Goal: Transaction & Acquisition: Obtain resource

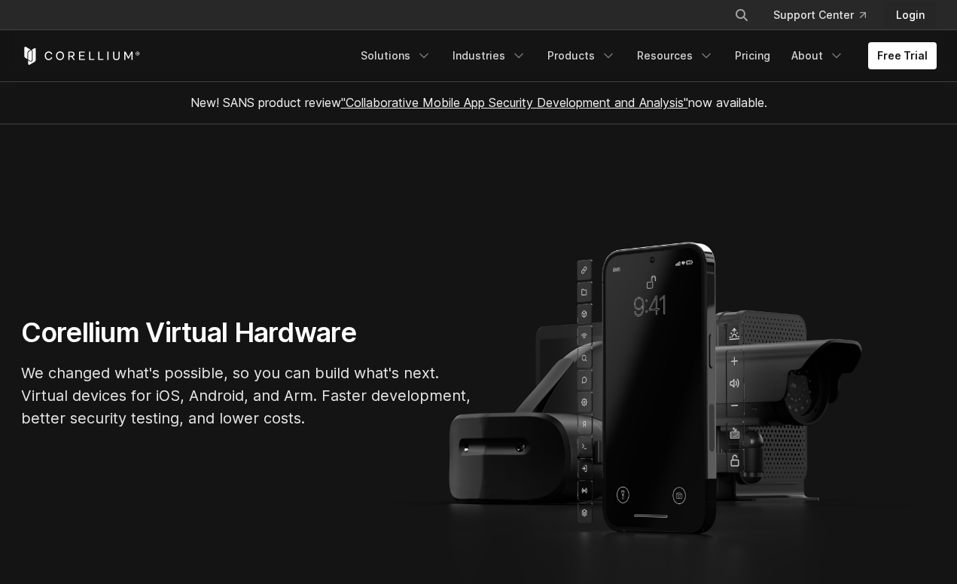
click at [912, 15] on link "Login" at bounding box center [910, 15] width 53 height 27
click at [911, 14] on link "Login" at bounding box center [910, 15] width 53 height 27
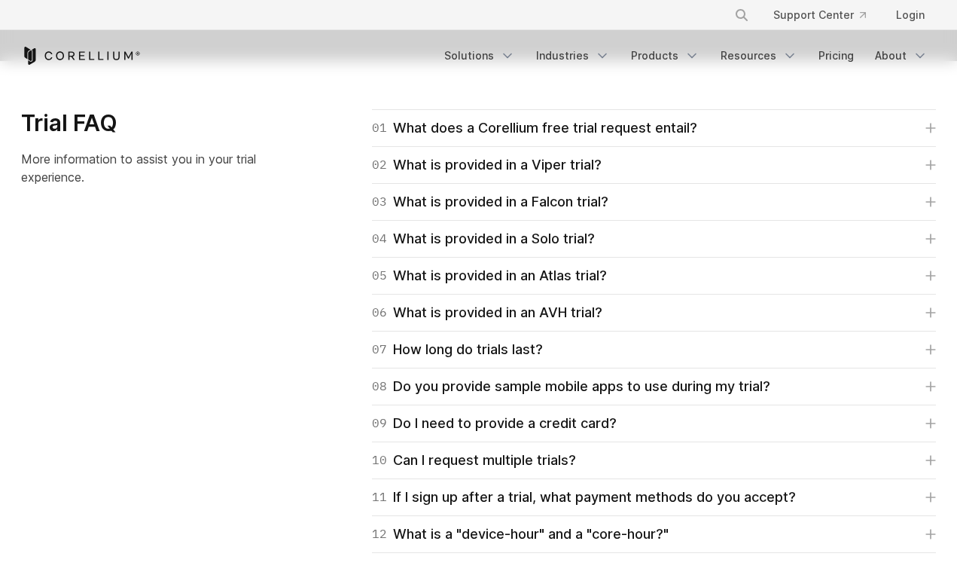
scroll to position [2168, 0]
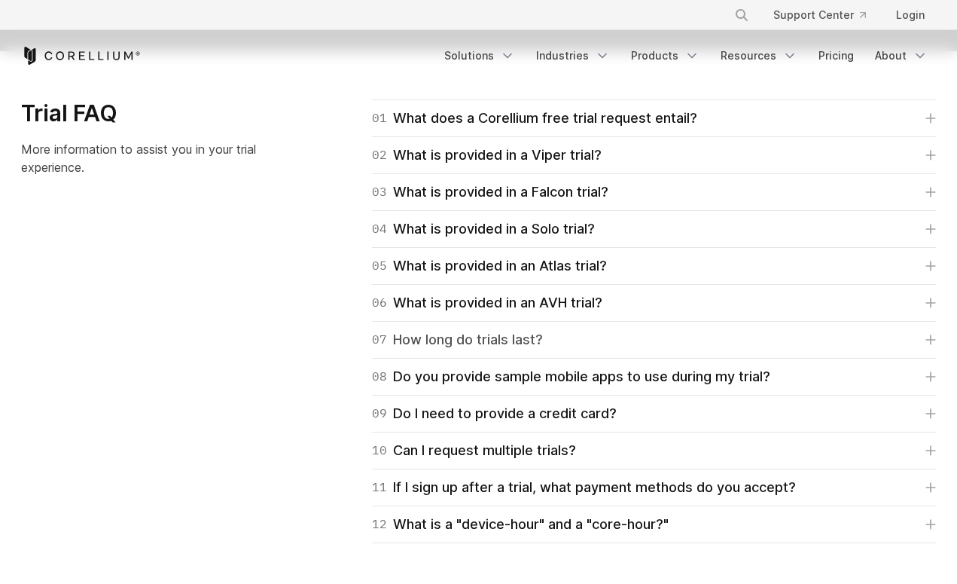
click at [588, 337] on link "07 How long do trials last?" at bounding box center [654, 339] width 564 height 21
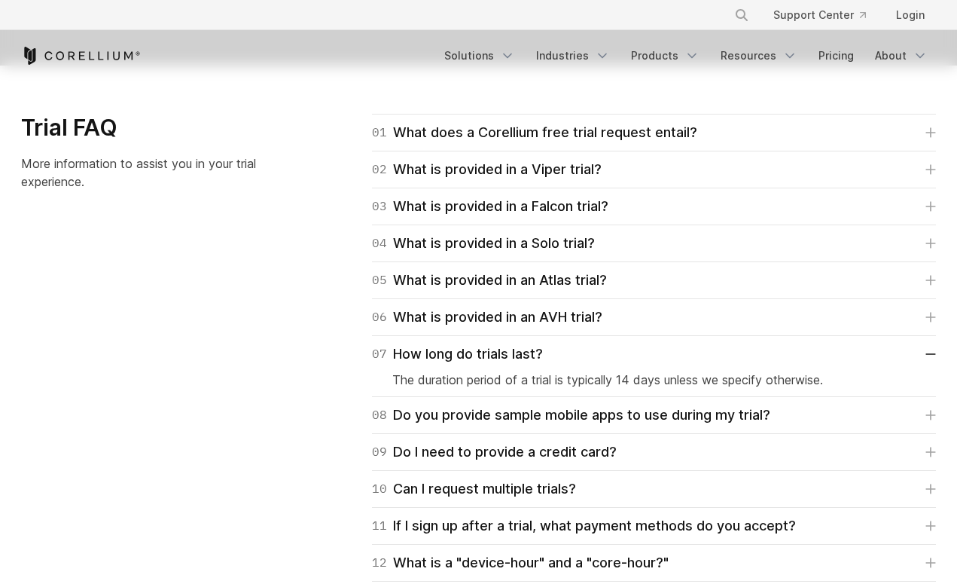
scroll to position [2132, 0]
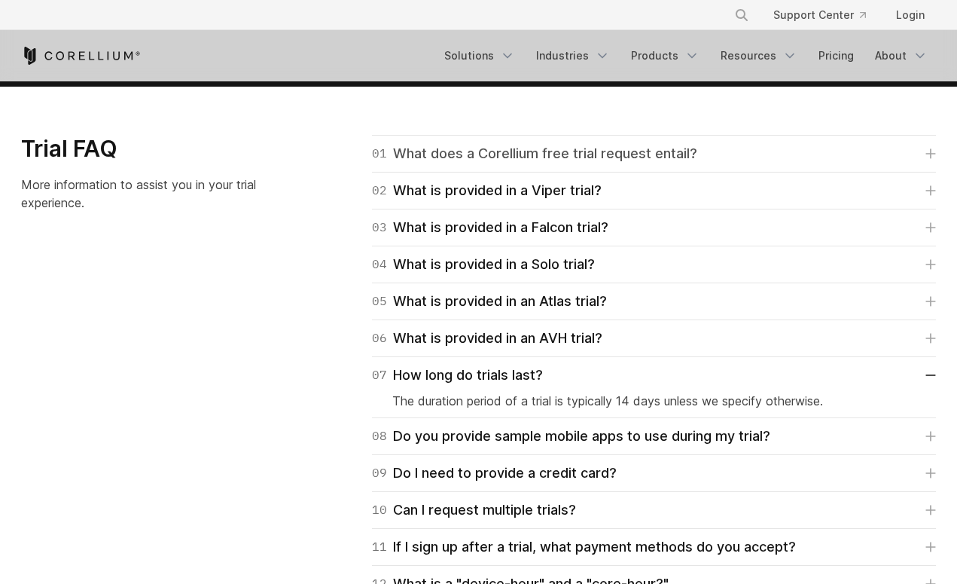
click at [627, 152] on div "01 What does a Corellium free trial request entail?" at bounding box center [534, 153] width 325 height 21
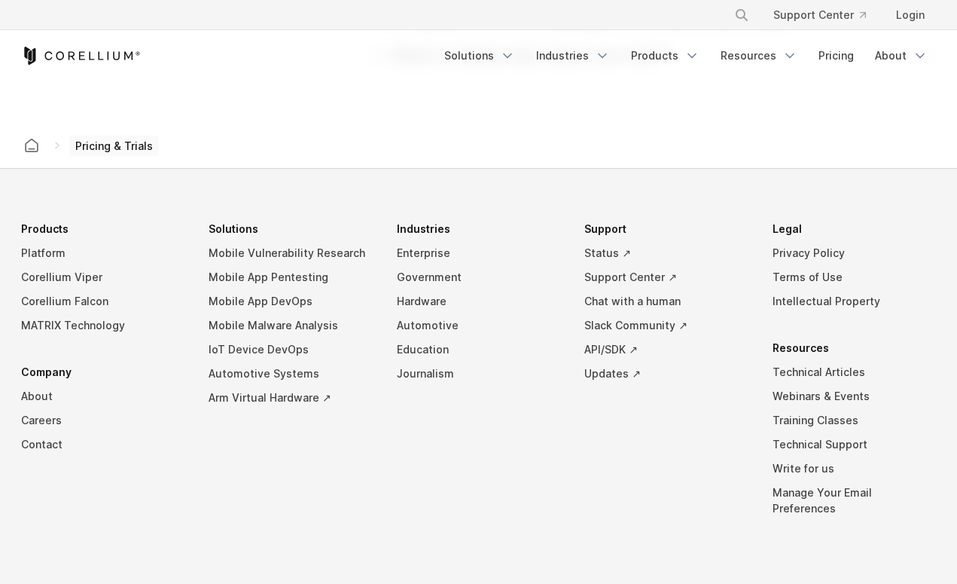
scroll to position [2803, 0]
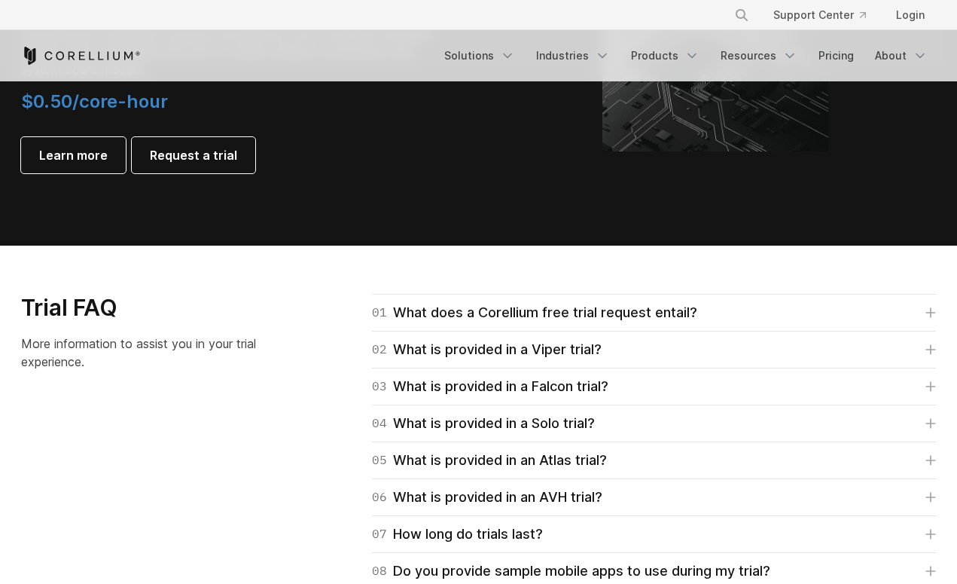
scroll to position [1977, 0]
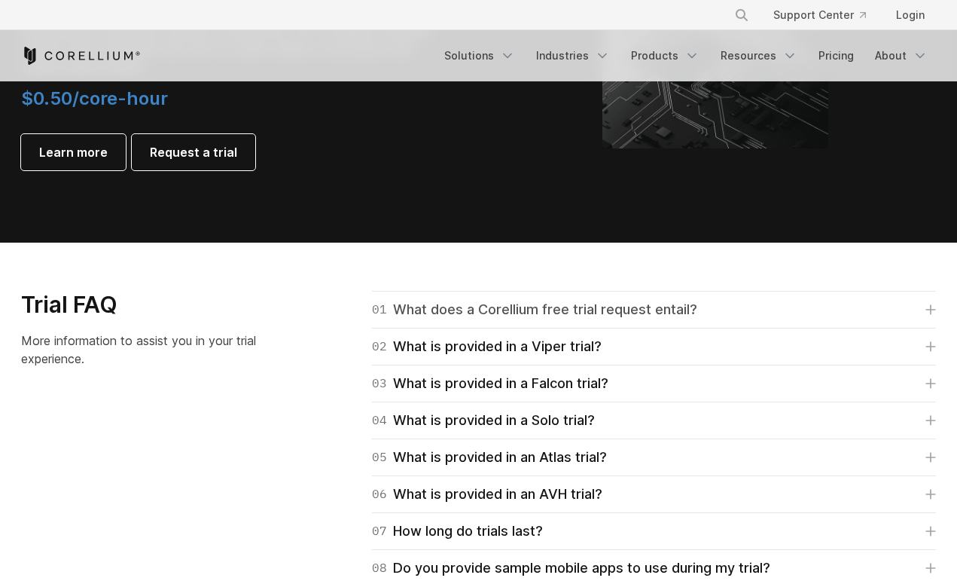
click at [420, 308] on div "01 What does a Corellium free trial request entail?" at bounding box center [534, 309] width 325 height 21
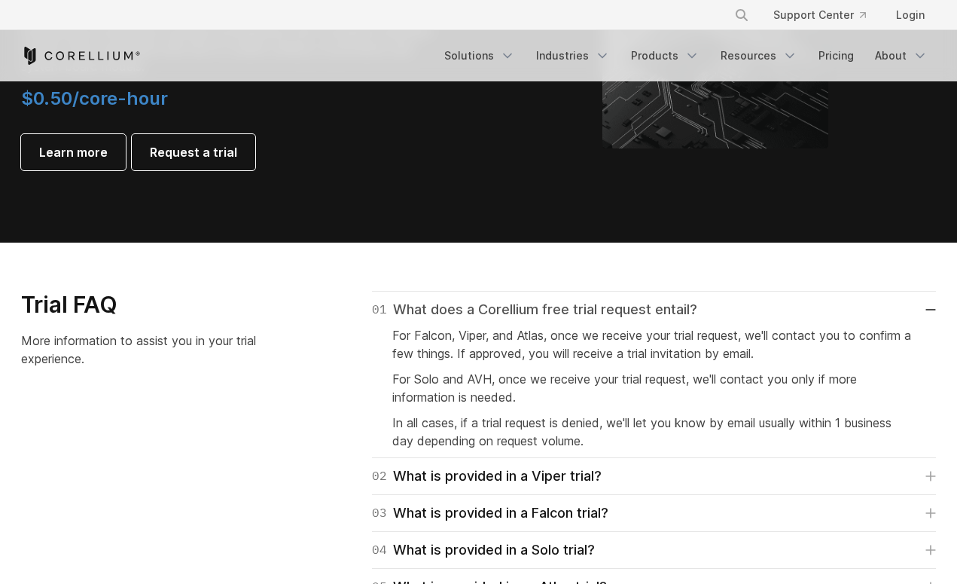
click at [436, 312] on div "01 What does a Corellium free trial request entail?" at bounding box center [534, 309] width 325 height 21
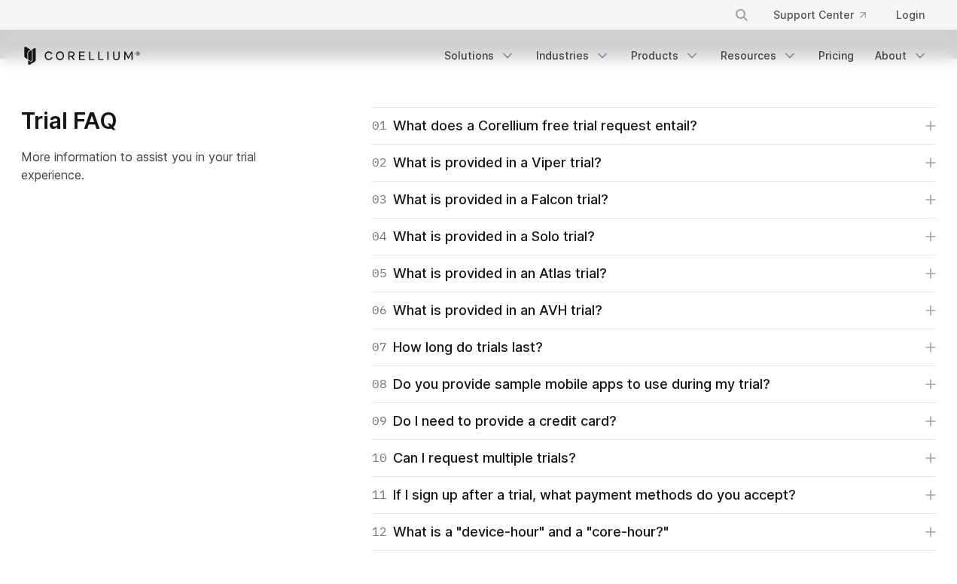
scroll to position [2165, 0]
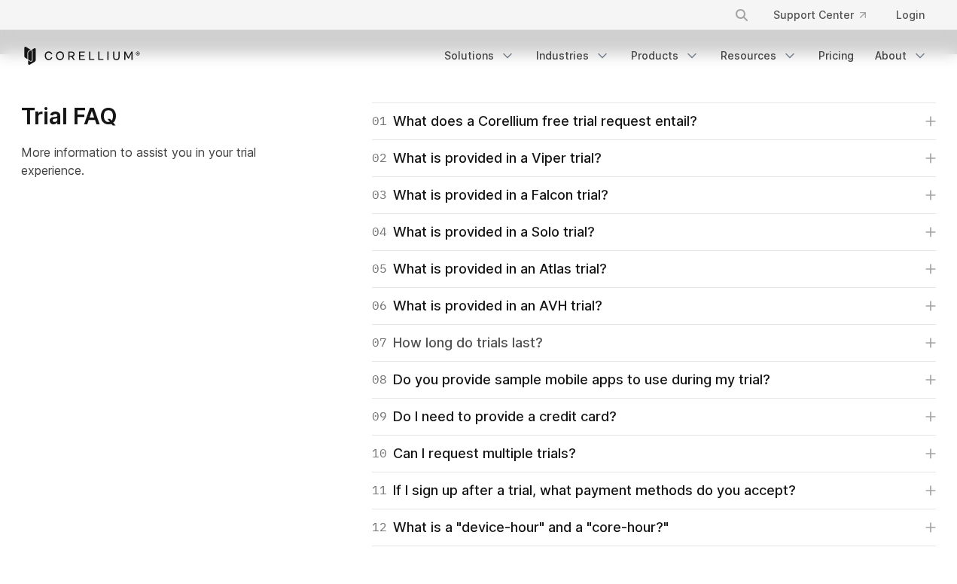
click at [425, 349] on div "07 How long do trials last?" at bounding box center [457, 342] width 171 height 21
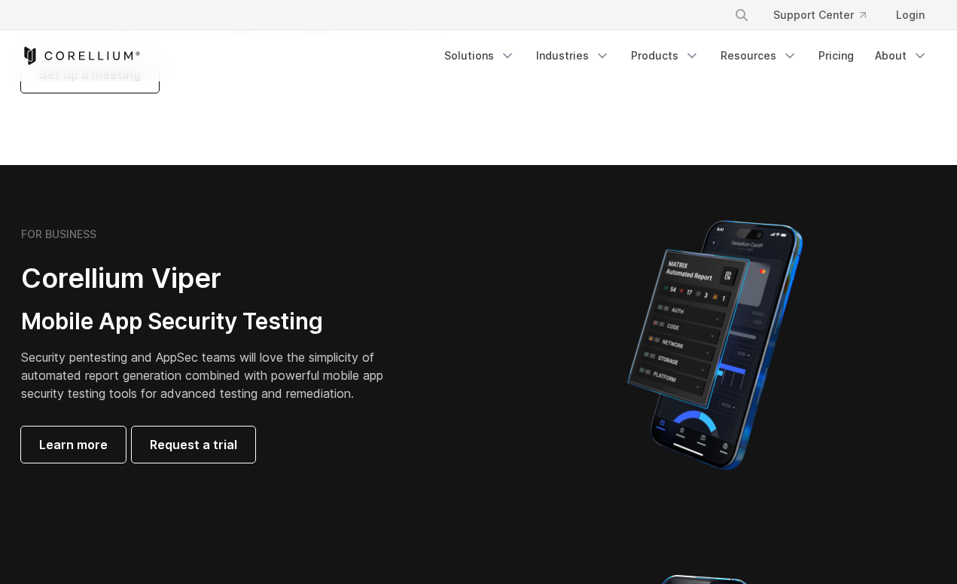
scroll to position [231, 0]
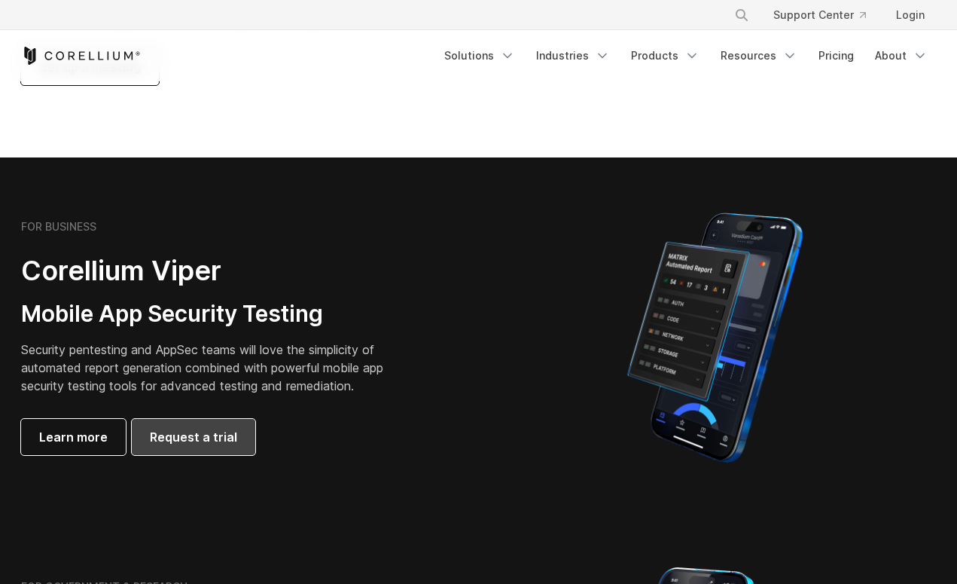
click at [181, 444] on span "Request a trial" at bounding box center [193, 437] width 87 height 18
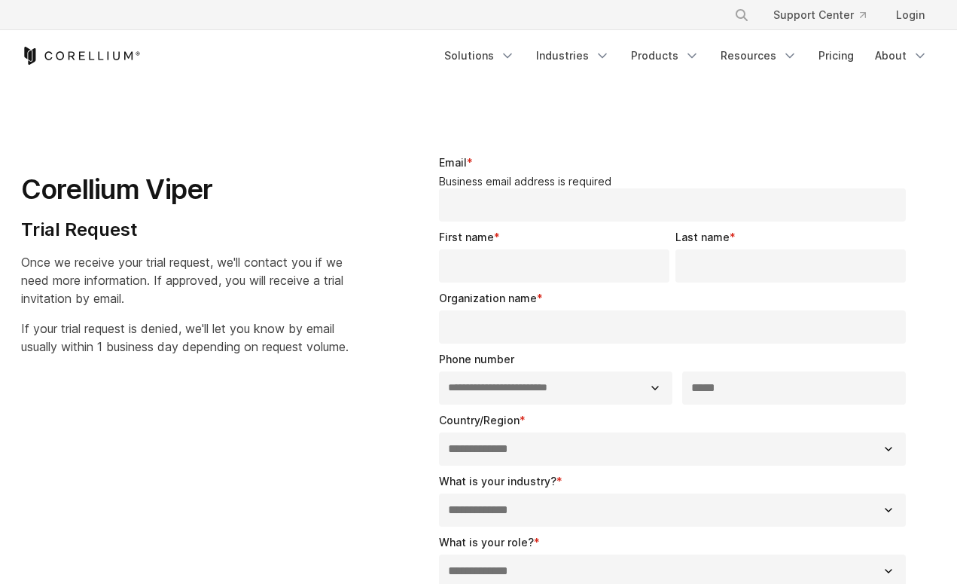
select select "**"
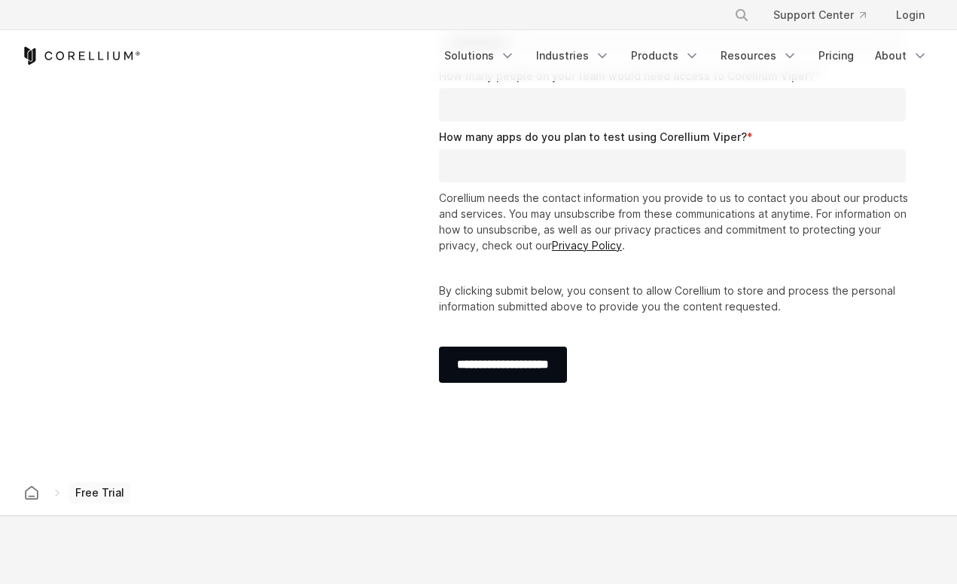
scroll to position [528, 0]
